Goal: Use online tool/utility: Use online tool/utility

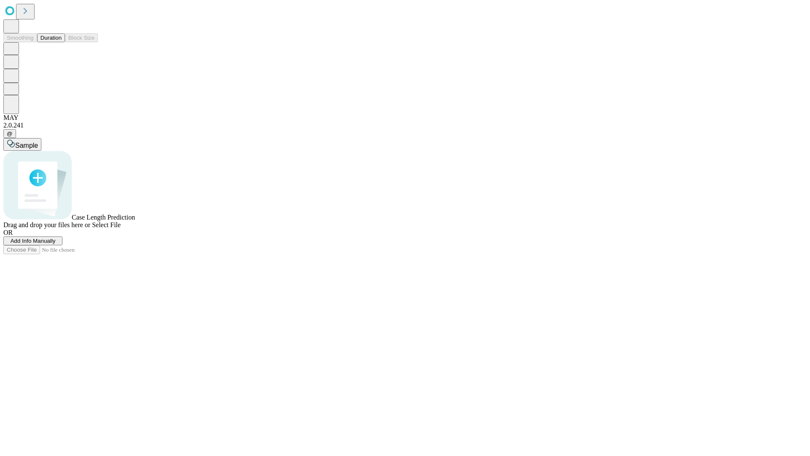
click at [62, 42] on button "Duration" at bounding box center [51, 37] width 28 height 9
click at [38, 142] on span "Sample" at bounding box center [26, 145] width 23 height 7
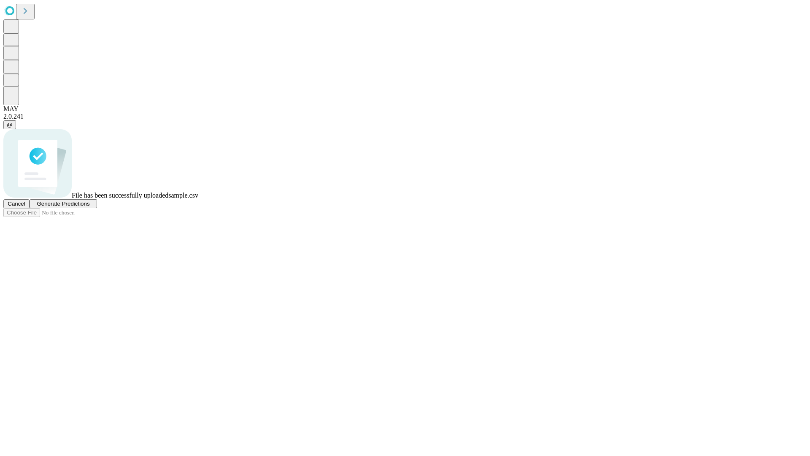
click at [89, 207] on span "Generate Predictions" at bounding box center [63, 204] width 53 height 6
